Goal: Task Accomplishment & Management: Complete application form

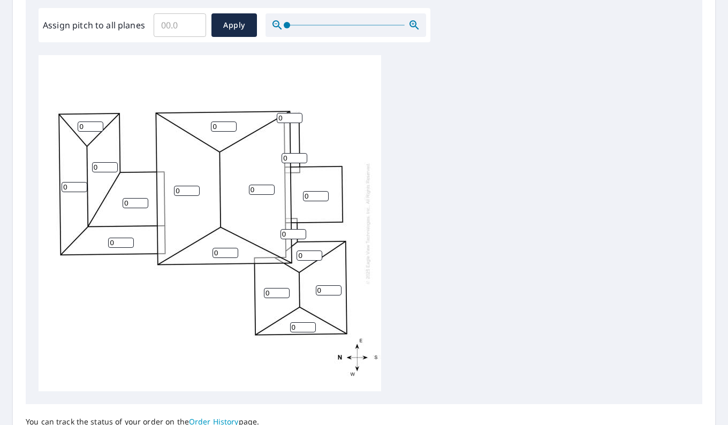
scroll to position [343, 0]
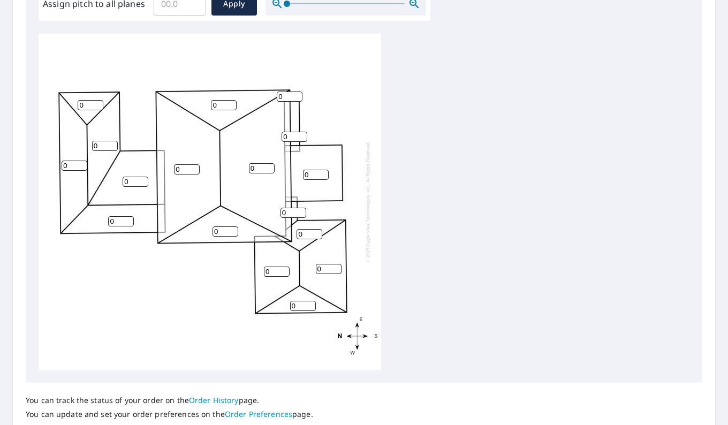
click at [220, 104] on input "0" at bounding box center [224, 105] width 26 height 10
type input "7"
click at [223, 229] on input "0" at bounding box center [226, 232] width 26 height 10
type input "7"
click at [302, 304] on input "0" at bounding box center [303, 306] width 26 height 10
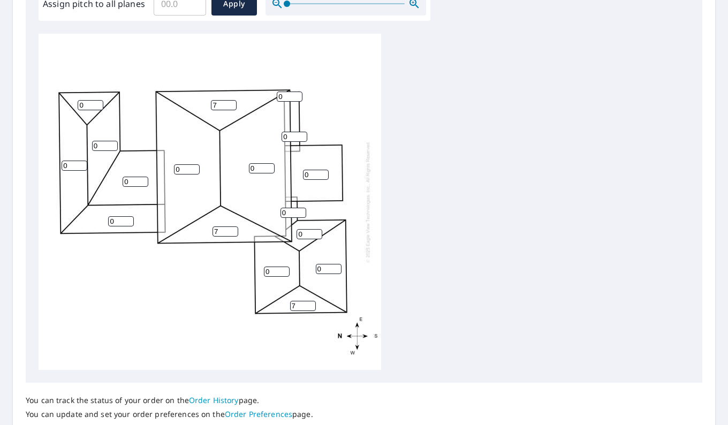
type input "7"
click at [310, 231] on input "0" at bounding box center [310, 234] width 26 height 10
type input "7"
click at [89, 105] on input "0" at bounding box center [91, 105] width 26 height 10
type input "0"
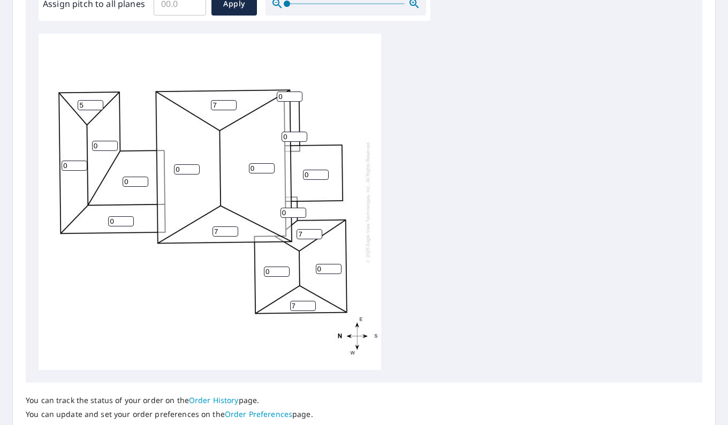
type input "5"
click at [118, 219] on input "0" at bounding box center [121, 221] width 26 height 10
type input "0"
type input "5"
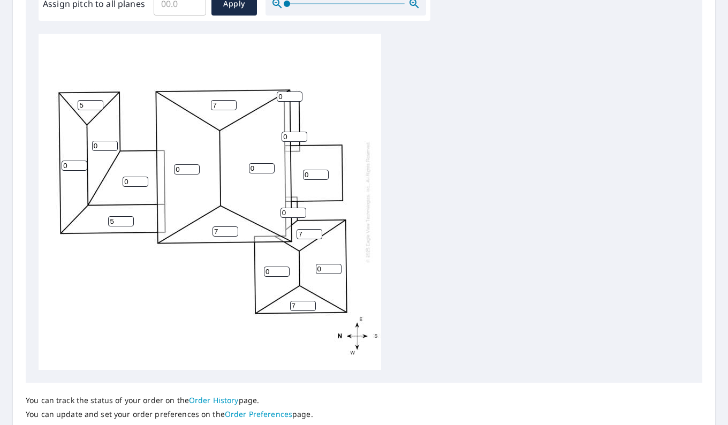
click at [307, 232] on input "7" at bounding box center [310, 234] width 26 height 10
type input "5"
click at [297, 303] on input "7" at bounding box center [303, 306] width 26 height 10
type input "5"
click at [323, 270] on input "0" at bounding box center [329, 269] width 26 height 10
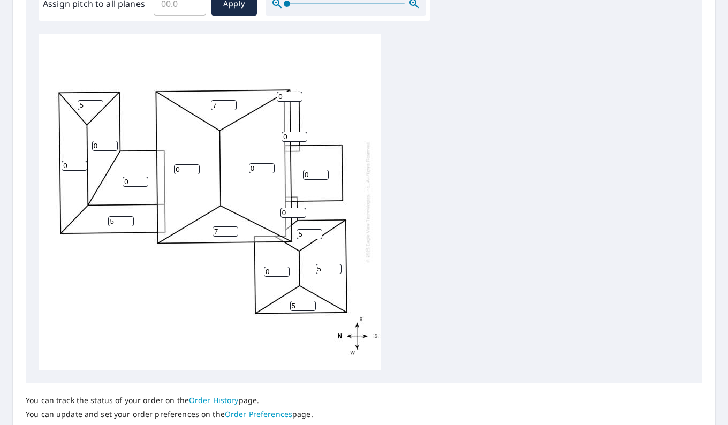
type input "5"
click at [273, 269] on input "0" at bounding box center [277, 272] width 26 height 10
type input "5"
click at [310, 172] on input "0" at bounding box center [316, 175] width 26 height 10
type input "3"
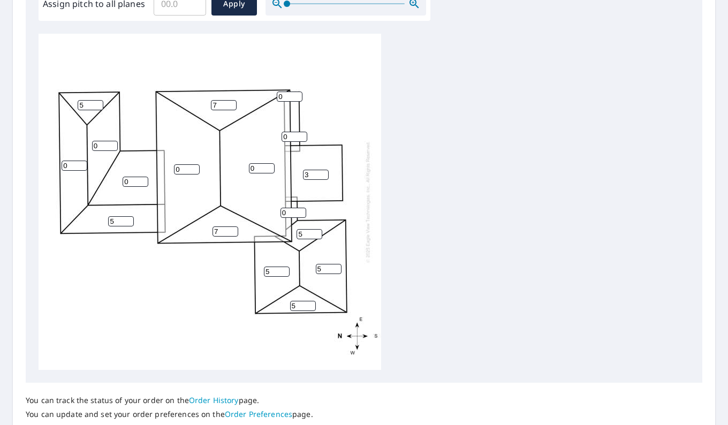
click at [295, 135] on input "0" at bounding box center [295, 137] width 26 height 10
click at [259, 169] on input "0" at bounding box center [262, 168] width 26 height 10
type input "0"
type input "5"
click at [183, 165] on input "0" at bounding box center [187, 169] width 26 height 10
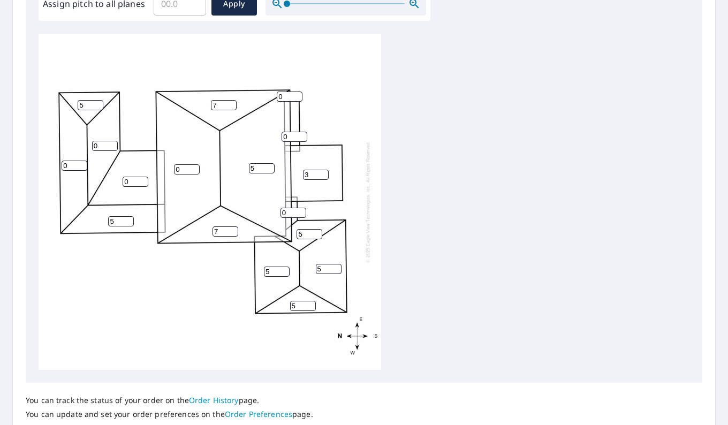
click at [183, 165] on input "0" at bounding box center [187, 169] width 26 height 10
type input "5"
click at [293, 139] on input "0" at bounding box center [295, 137] width 26 height 10
type input "4"
click at [291, 213] on input "0" at bounding box center [294, 213] width 26 height 10
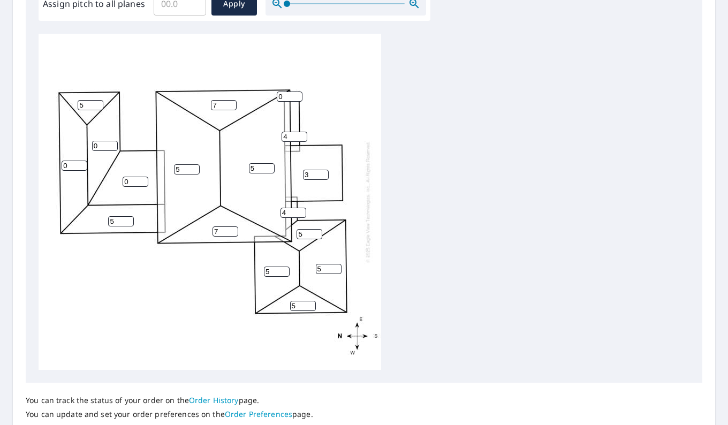
type input "4"
click at [287, 97] on input "0" at bounding box center [290, 97] width 26 height 10
type input "4"
click at [225, 104] on input "7" at bounding box center [224, 105] width 26 height 10
type input "5"
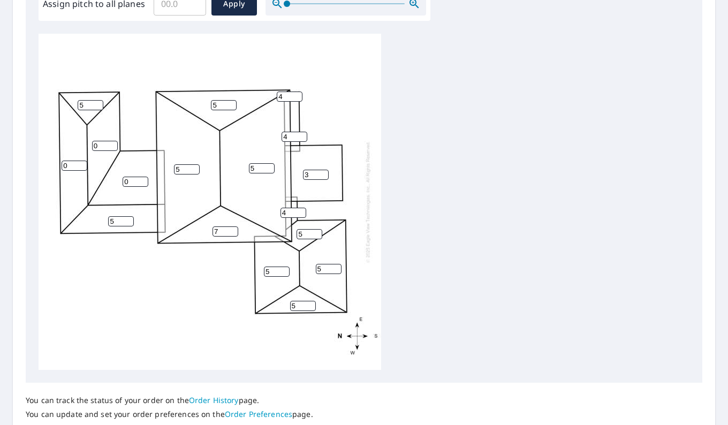
click at [221, 230] on input "7" at bounding box center [226, 232] width 26 height 10
type input "5"
click at [70, 163] on input "0" at bounding box center [75, 166] width 26 height 10
type input "5"
click at [99, 146] on input "0" at bounding box center [105, 146] width 26 height 10
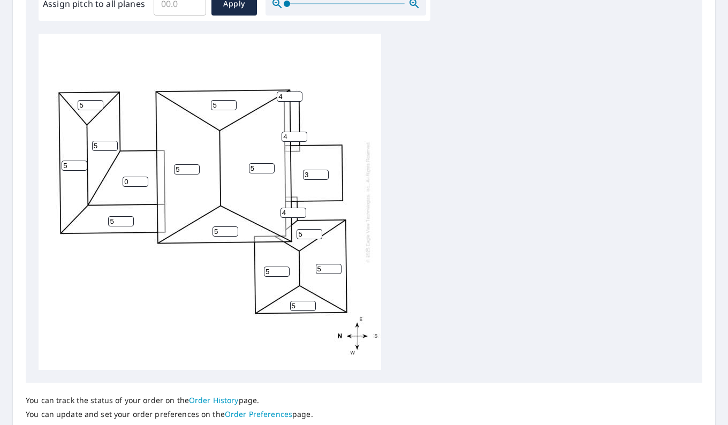
type input "5"
click at [135, 183] on input "0" at bounding box center [136, 182] width 26 height 10
type input "5"
click at [180, 299] on div "5 5 5 3 5 5 5 5 5 5 5 5 5 5 4 4 4" at bounding box center [210, 202] width 343 height 336
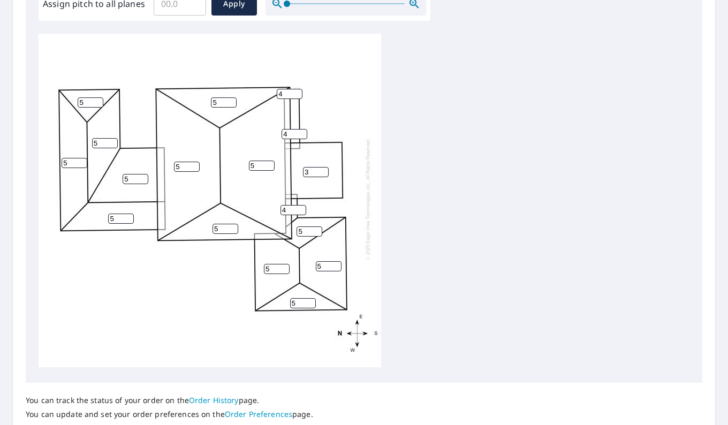
scroll to position [422, 0]
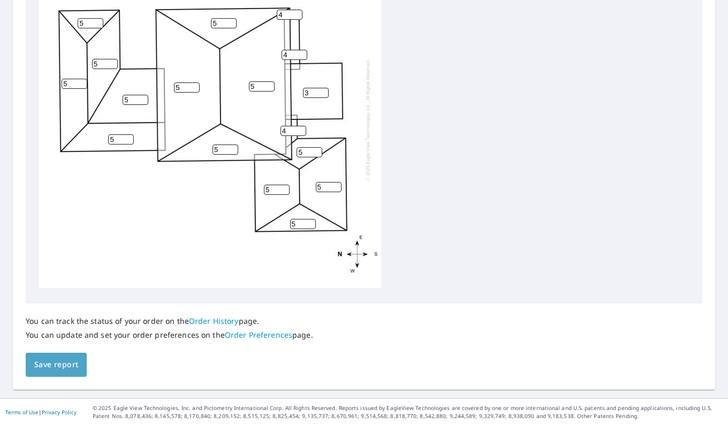
click at [51, 364] on span "Save report" at bounding box center [56, 364] width 44 height 13
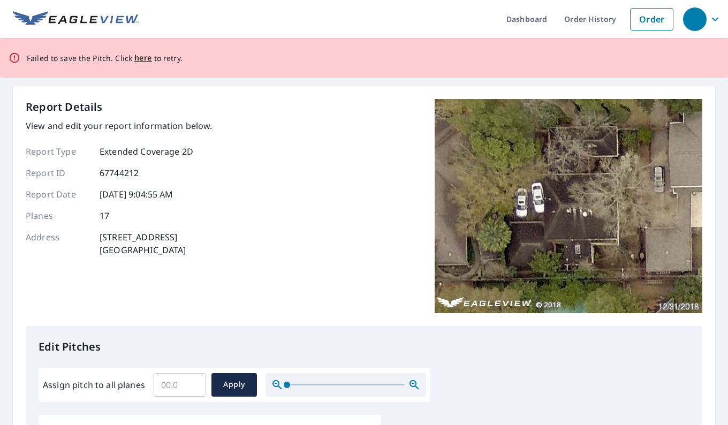
scroll to position [0, 0]
click at [142, 57] on span "here" at bounding box center [143, 58] width 18 height 13
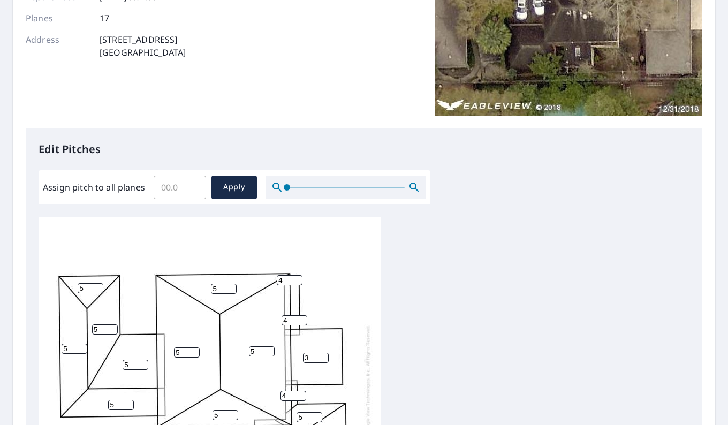
scroll to position [198, 0]
click at [632, 285] on div "5 5 5 3 5 5 5 5 5 5 5 5 5 5 4 4 4" at bounding box center [364, 385] width 651 height 336
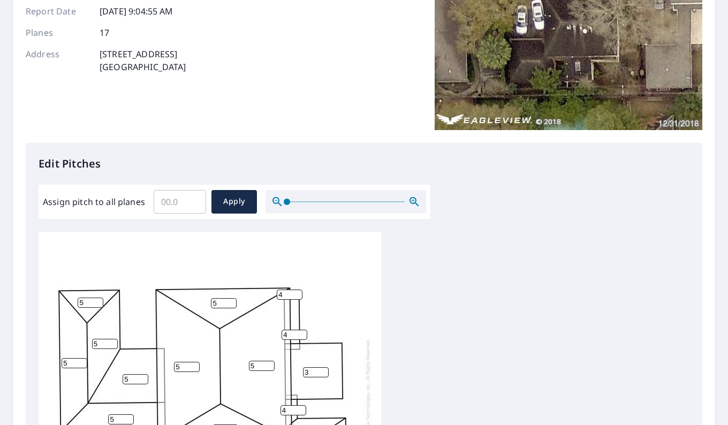
scroll to position [10, 0]
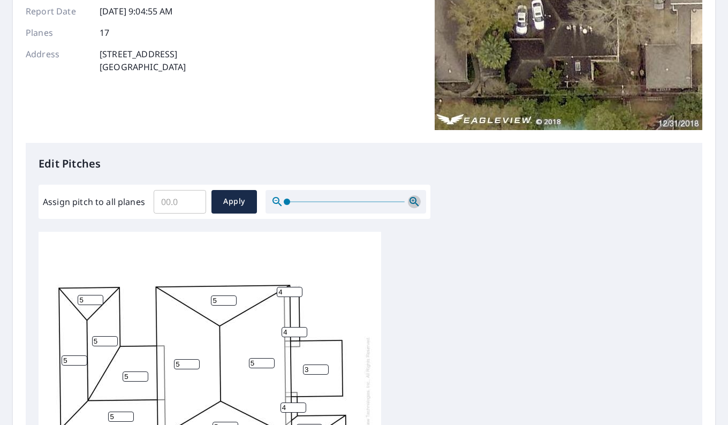
click at [411, 201] on icon "button" at bounding box center [414, 201] width 13 height 13
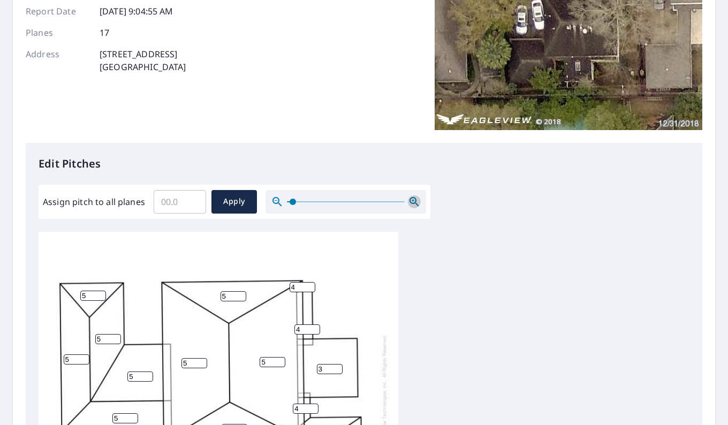
click at [411, 201] on icon "button" at bounding box center [414, 201] width 13 height 13
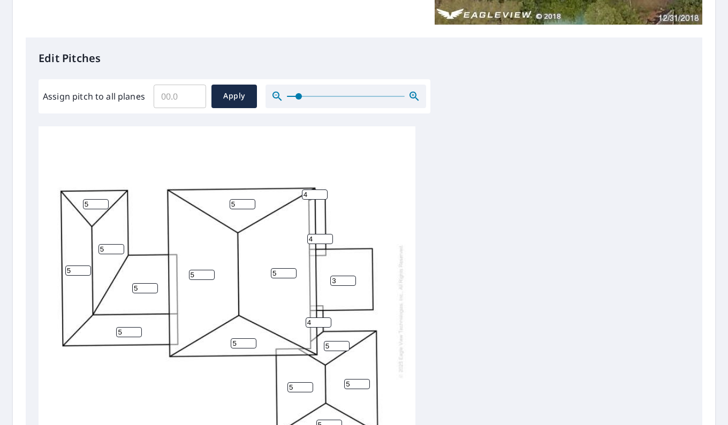
scroll to position [289, 0]
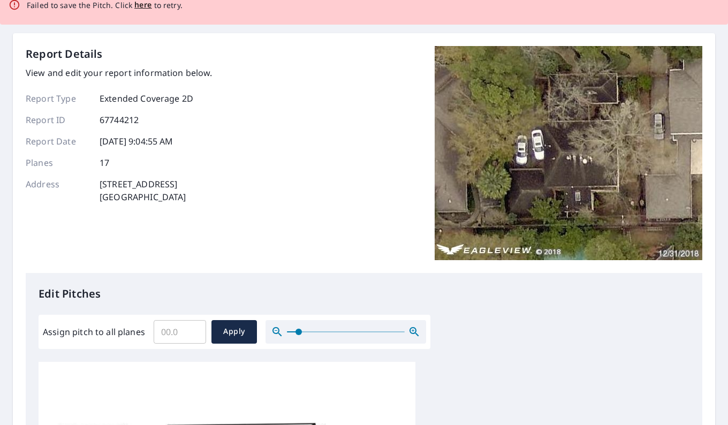
scroll to position [0, 0]
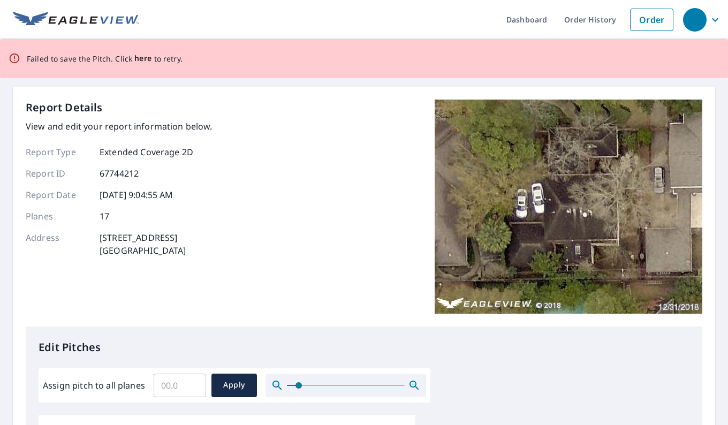
click at [141, 59] on span "here" at bounding box center [143, 58] width 18 height 13
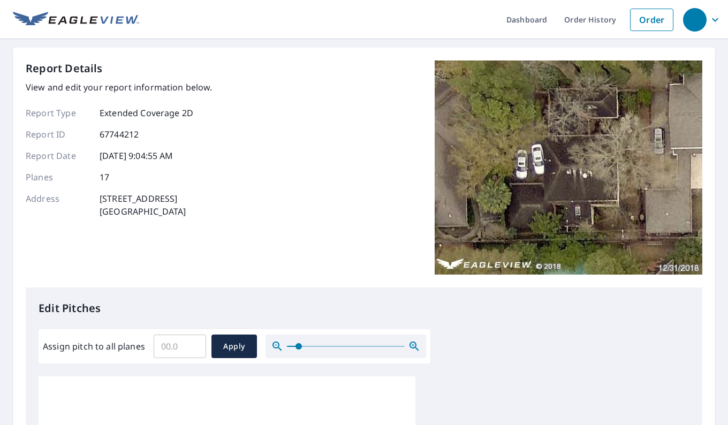
click at [141, 59] on div "Report Details View and edit your report information below. Report Type Extende…" at bounding box center [364, 430] width 703 height 764
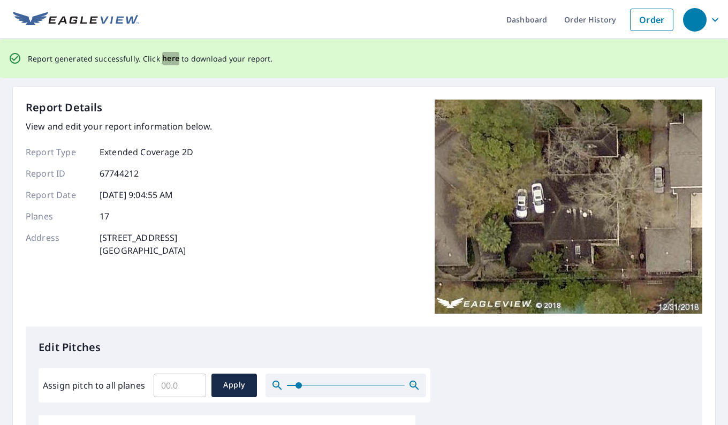
click at [168, 59] on span "here" at bounding box center [171, 58] width 18 height 13
